Goal: Navigation & Orientation: Go to known website

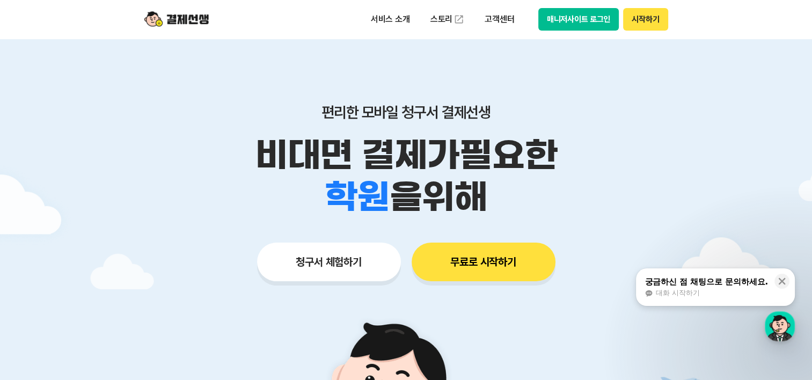
click at [578, 14] on button "매니저사이트 로그인" at bounding box center [578, 19] width 81 height 23
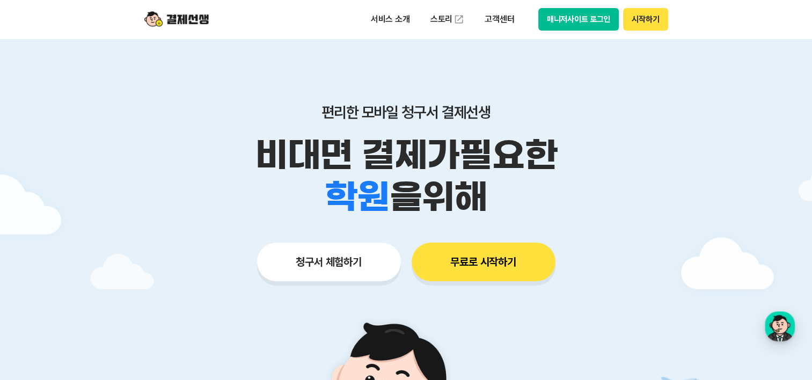
click at [596, 20] on button "매니저사이트 로그인" at bounding box center [578, 19] width 81 height 23
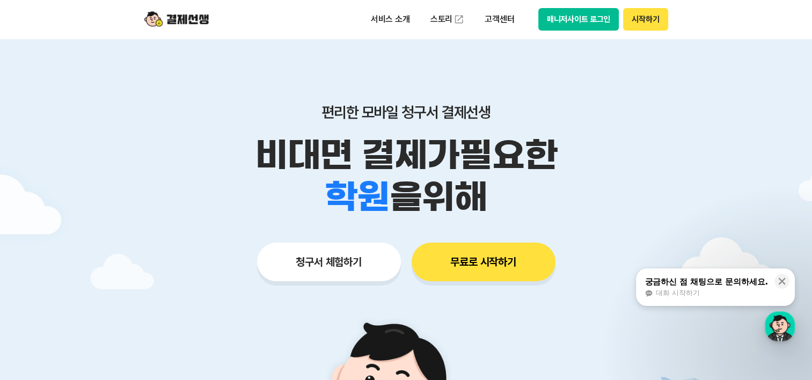
click at [596, 23] on button "매니저사이트 로그인" at bounding box center [578, 19] width 81 height 23
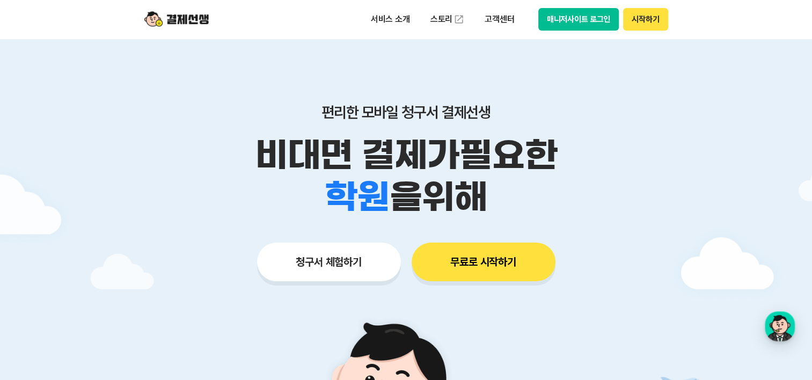
click at [575, 17] on button "매니저사이트 로그인" at bounding box center [578, 19] width 81 height 23
click at [607, 24] on button "매니저사이트 로그인" at bounding box center [578, 19] width 81 height 23
click at [592, 24] on button "매니저사이트 로그인" at bounding box center [578, 19] width 81 height 23
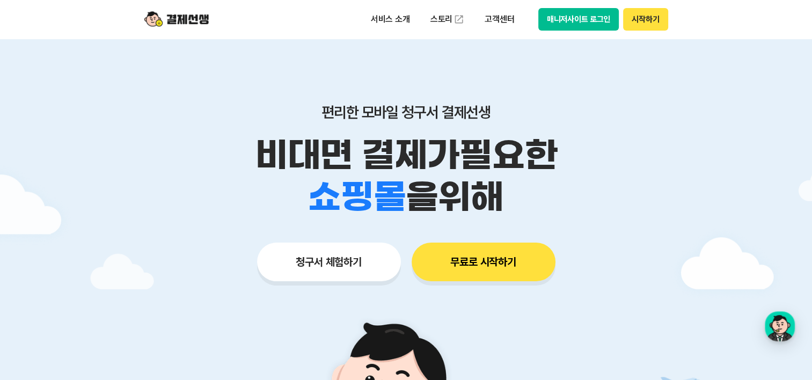
click at [550, 16] on button "매니저사이트 로그인" at bounding box center [578, 19] width 81 height 23
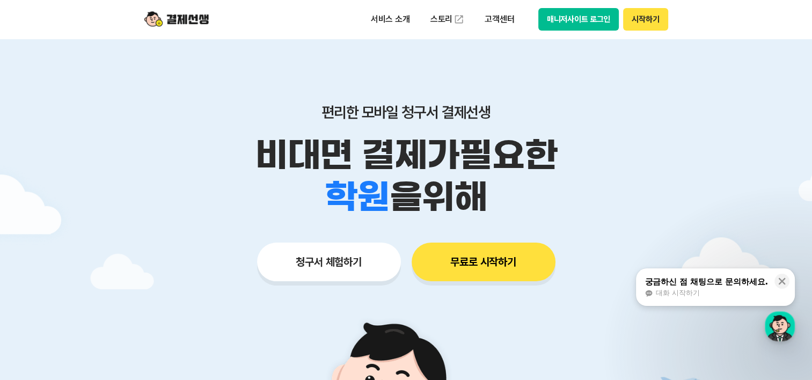
click at [548, 28] on button "매니저사이트 로그인" at bounding box center [578, 19] width 81 height 23
